Goal: Task Accomplishment & Management: Manage account settings

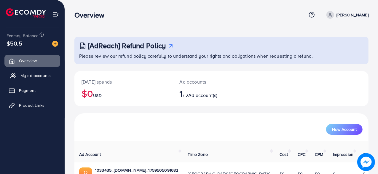
click at [36, 79] on link "My ad accounts" at bounding box center [32, 75] width 56 height 12
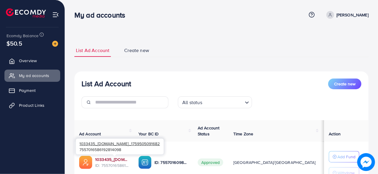
click at [121, 160] on link "1033435_[DOMAIN_NAME]_1759505091682" at bounding box center [112, 159] width 34 height 6
